Goal: Task Accomplishment & Management: Use online tool/utility

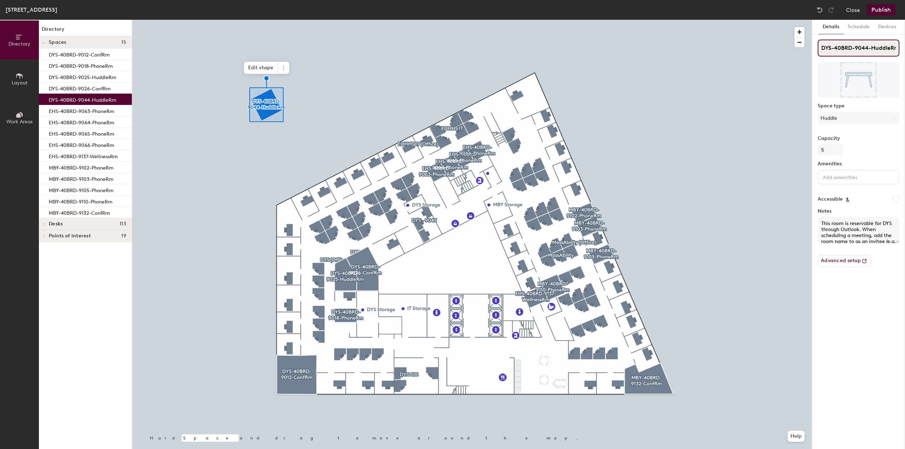
click at [861, 48] on input "DYS-40BRD-9044-HuddleRm" at bounding box center [859, 48] width 82 height 17
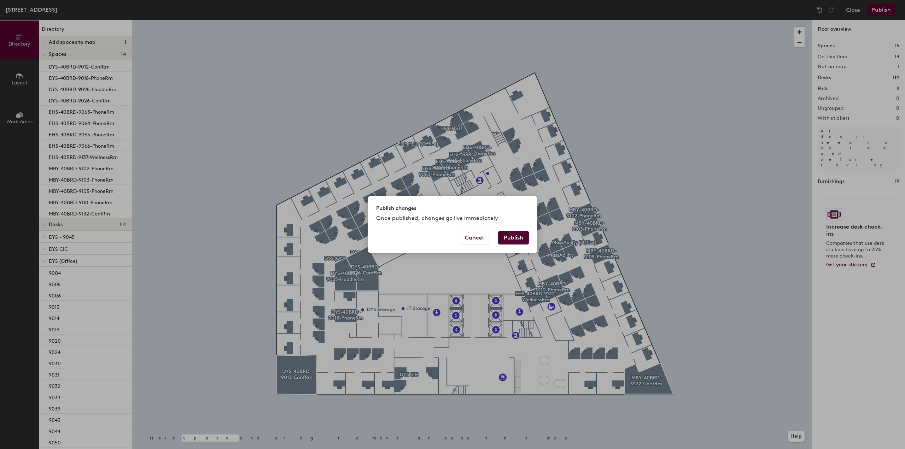
scroll to position [314, 0]
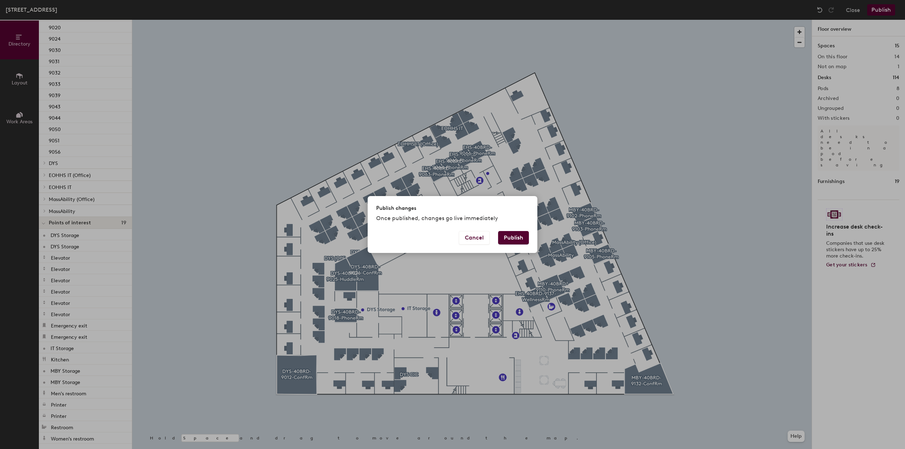
click at [523, 239] on button "Publish" at bounding box center [513, 237] width 31 height 13
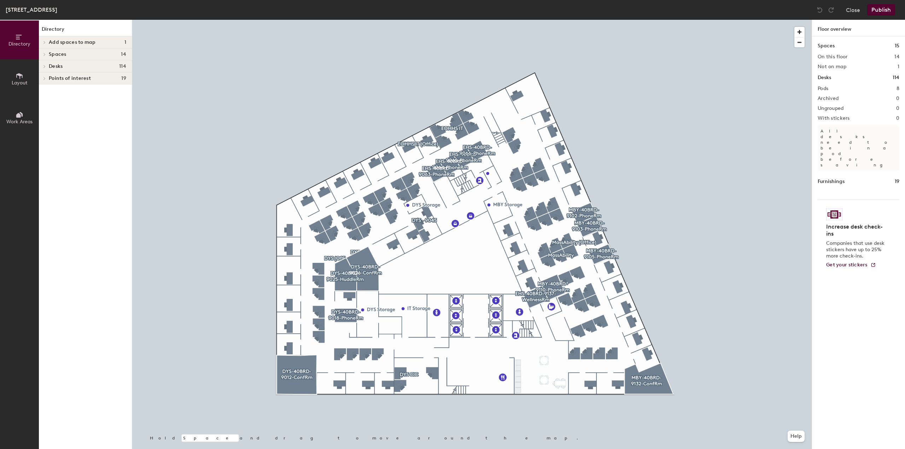
click at [25, 110] on button "Work Areas" at bounding box center [19, 117] width 39 height 39
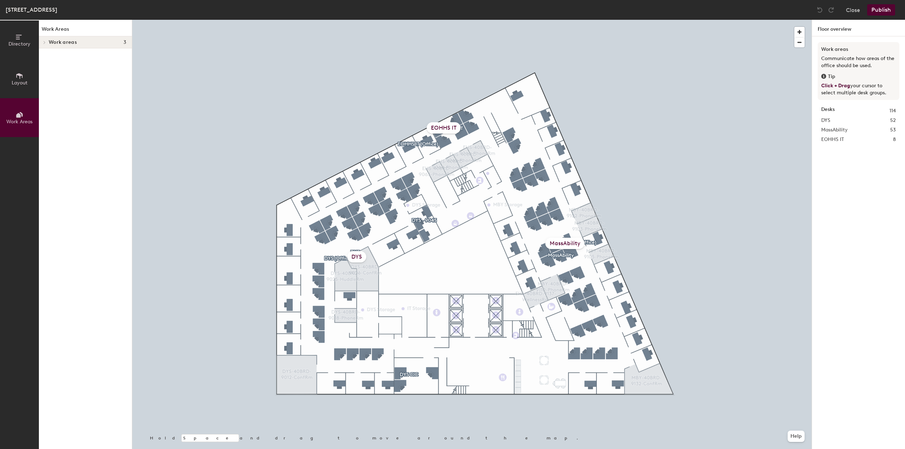
click at [45, 41] on icon at bounding box center [44, 43] width 3 height 4
click at [79, 55] on p "DYS" at bounding box center [87, 54] width 77 height 9
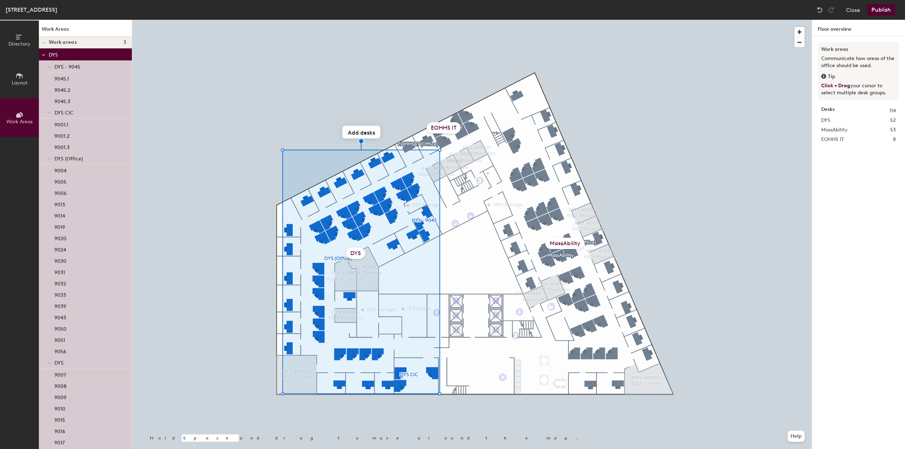
click at [49, 66] on icon at bounding box center [49, 67] width 4 height 3
click at [49, 80] on icon at bounding box center [49, 78] width 3 height 1
click at [49, 88] on span at bounding box center [49, 91] width 4 height 6
click at [51, 104] on div at bounding box center [49, 102] width 9 height 12
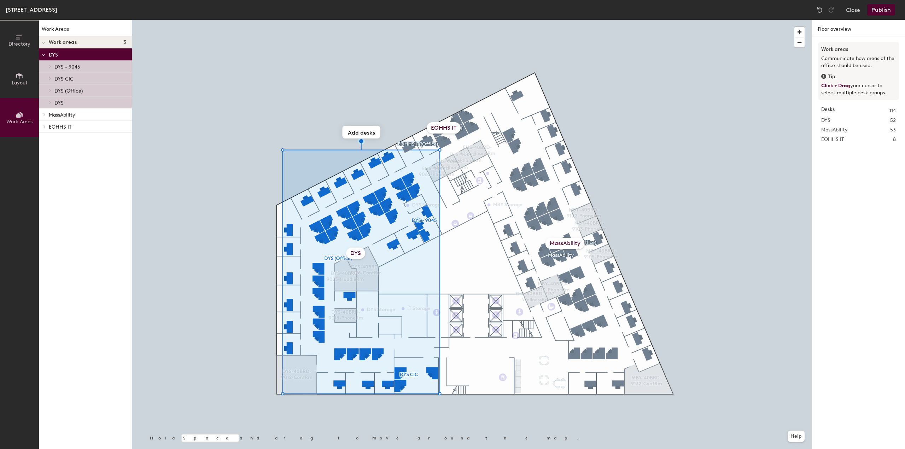
click at [44, 55] on icon at bounding box center [44, 55] width 4 height 3
click at [44, 78] on icon at bounding box center [44, 79] width 3 height 4
click at [44, 78] on icon at bounding box center [44, 79] width 4 height 3
click at [848, 8] on button "Close" at bounding box center [853, 9] width 14 height 11
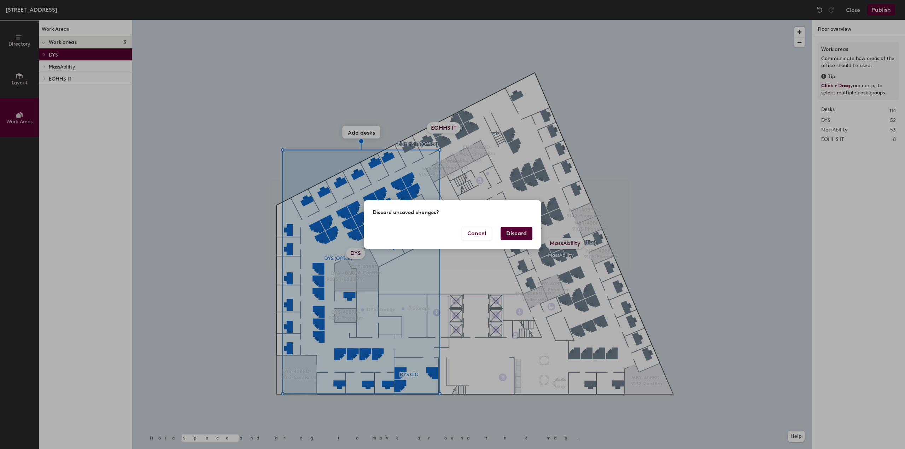
click at [526, 232] on button "Discard" at bounding box center [516, 233] width 32 height 13
